Goal: Transaction & Acquisition: Purchase product/service

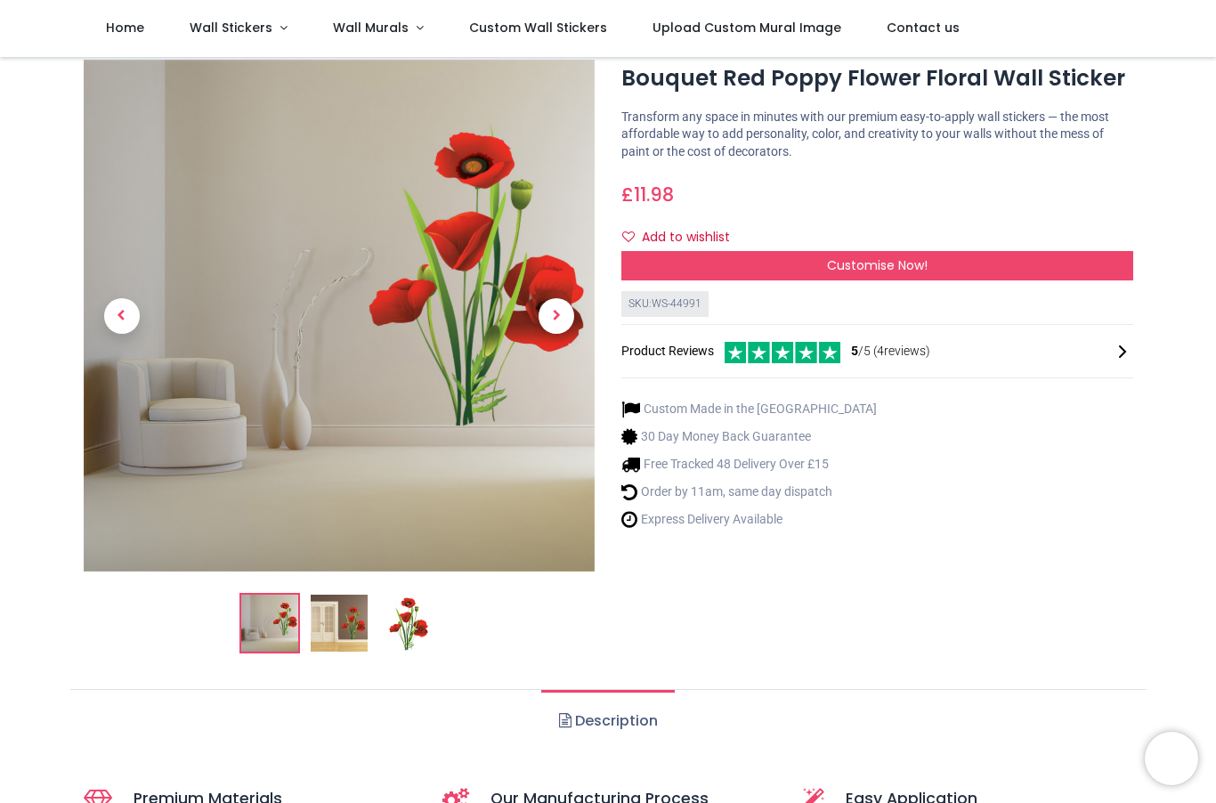
scroll to position [58, 0]
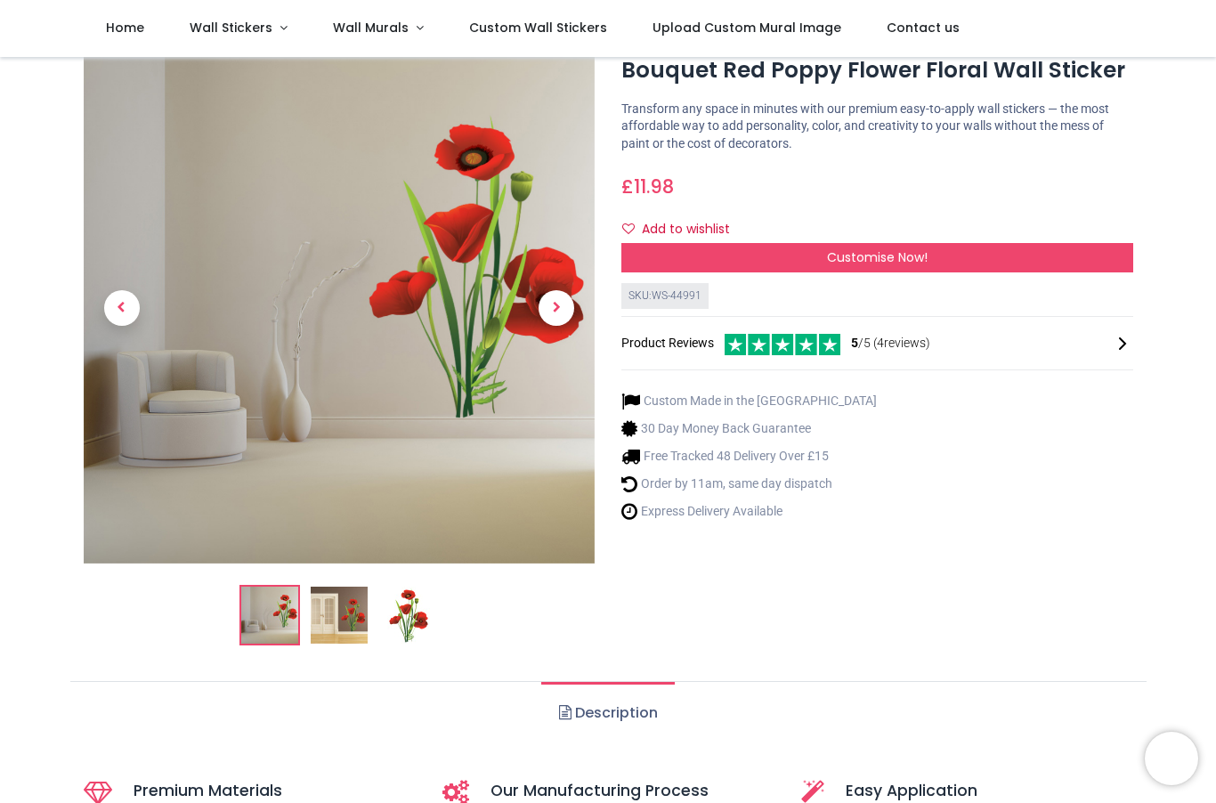
click at [597, 718] on link "Description" at bounding box center [607, 713] width 133 height 62
click at [610, 720] on link "Description" at bounding box center [607, 713] width 133 height 62
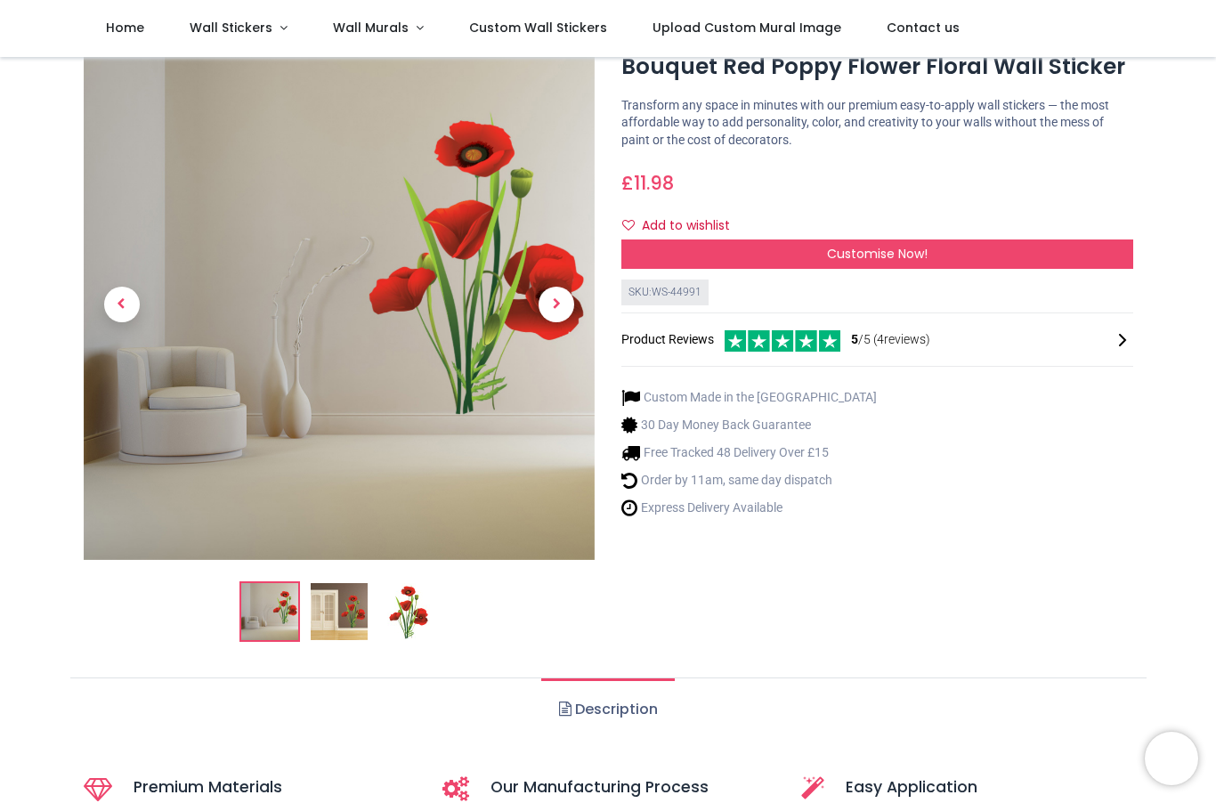
click at [624, 721] on link "Description" at bounding box center [607, 709] width 133 height 62
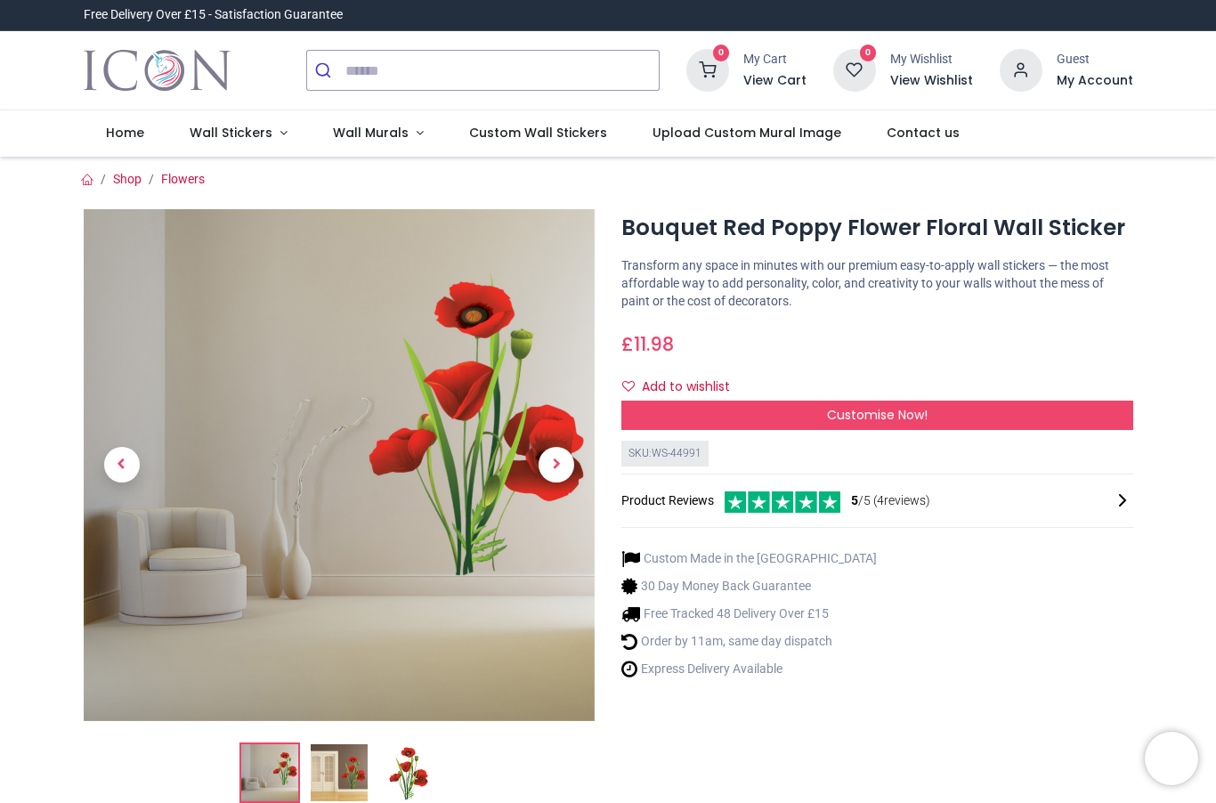
scroll to position [0, 0]
click at [355, 73] on input "search" at bounding box center [501, 70] width 313 height 39
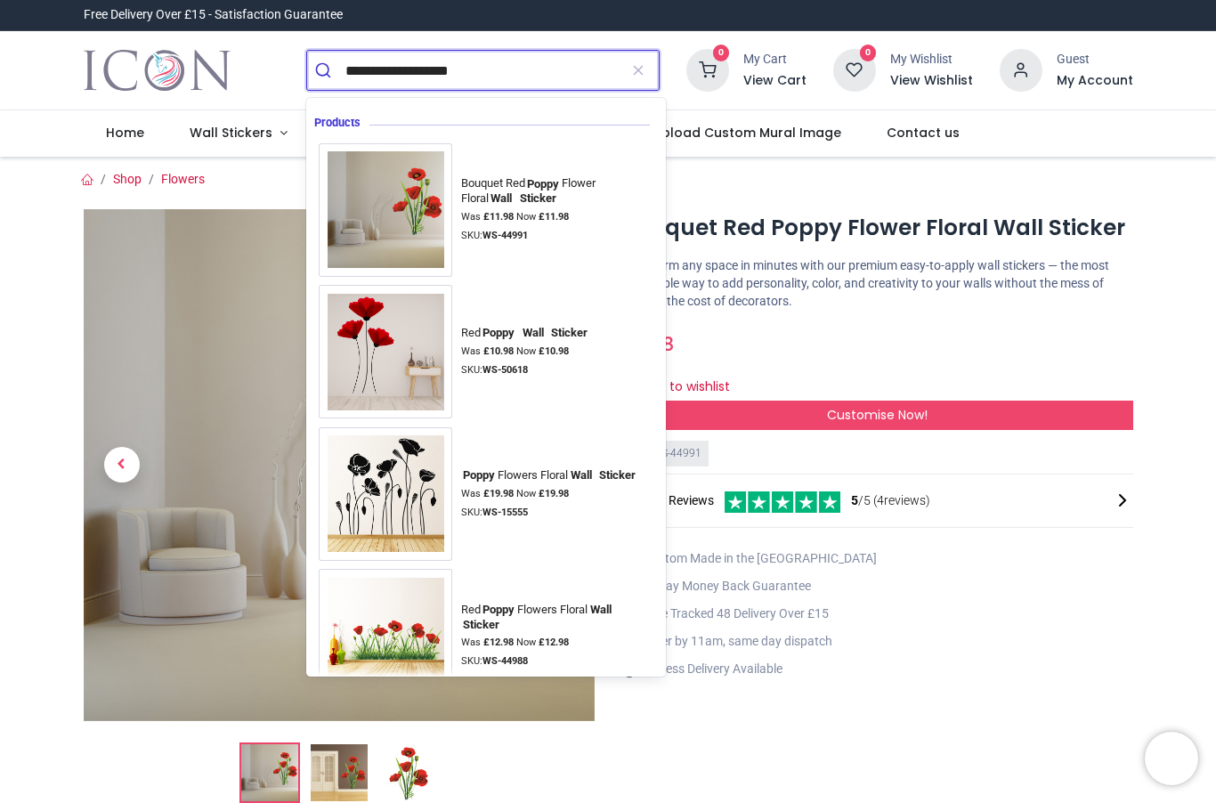
type input "**********"
click at [326, 70] on button "submit" at bounding box center [326, 70] width 38 height 39
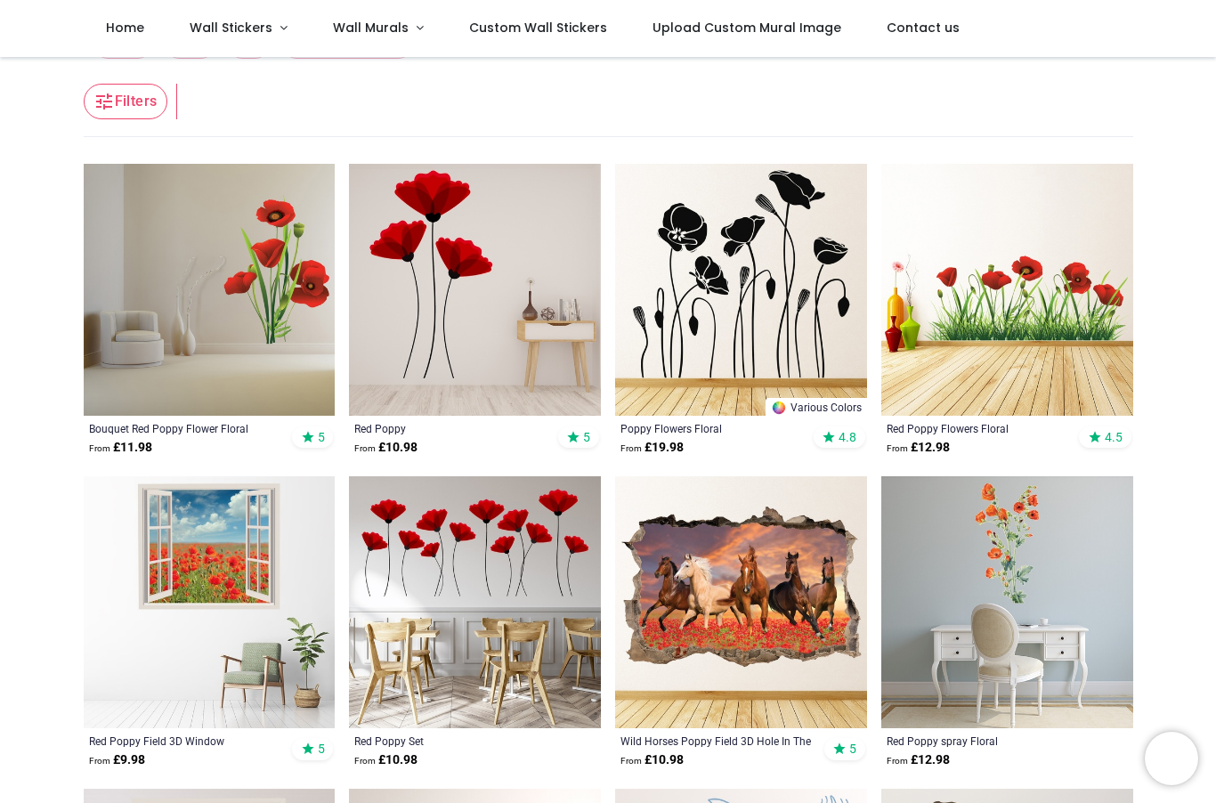
scroll to position [108, 0]
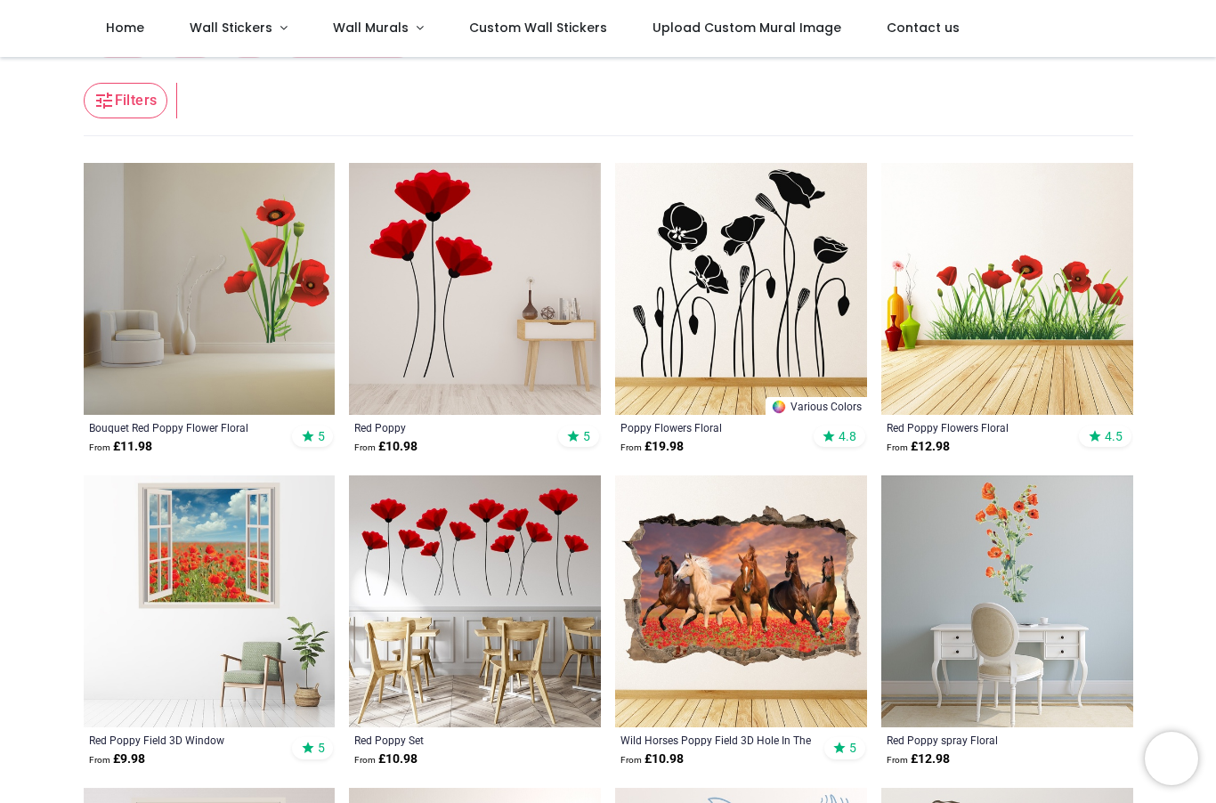
click at [236, 357] on img at bounding box center [210, 289] width 252 height 252
click at [178, 432] on div "Bouquet Red Poppy Flower Floral" at bounding box center [185, 427] width 193 height 14
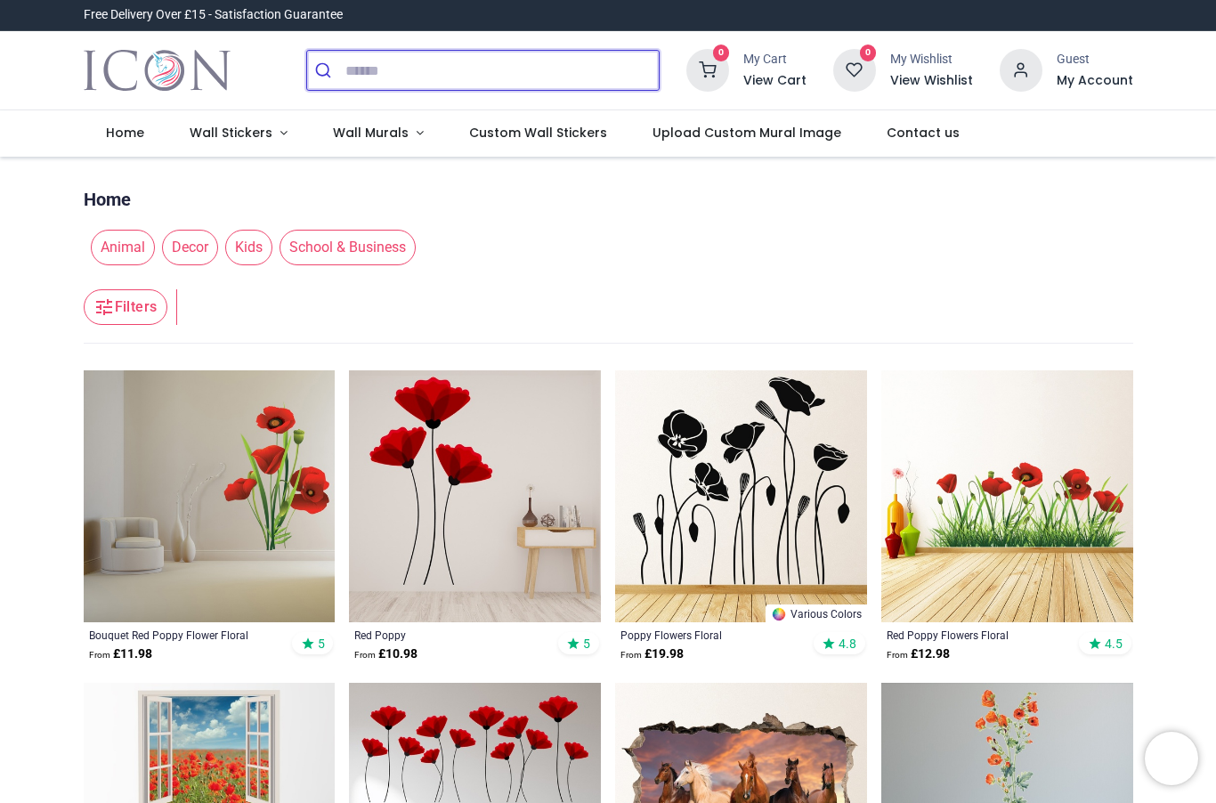
click at [362, 68] on input "search" at bounding box center [501, 70] width 313 height 39
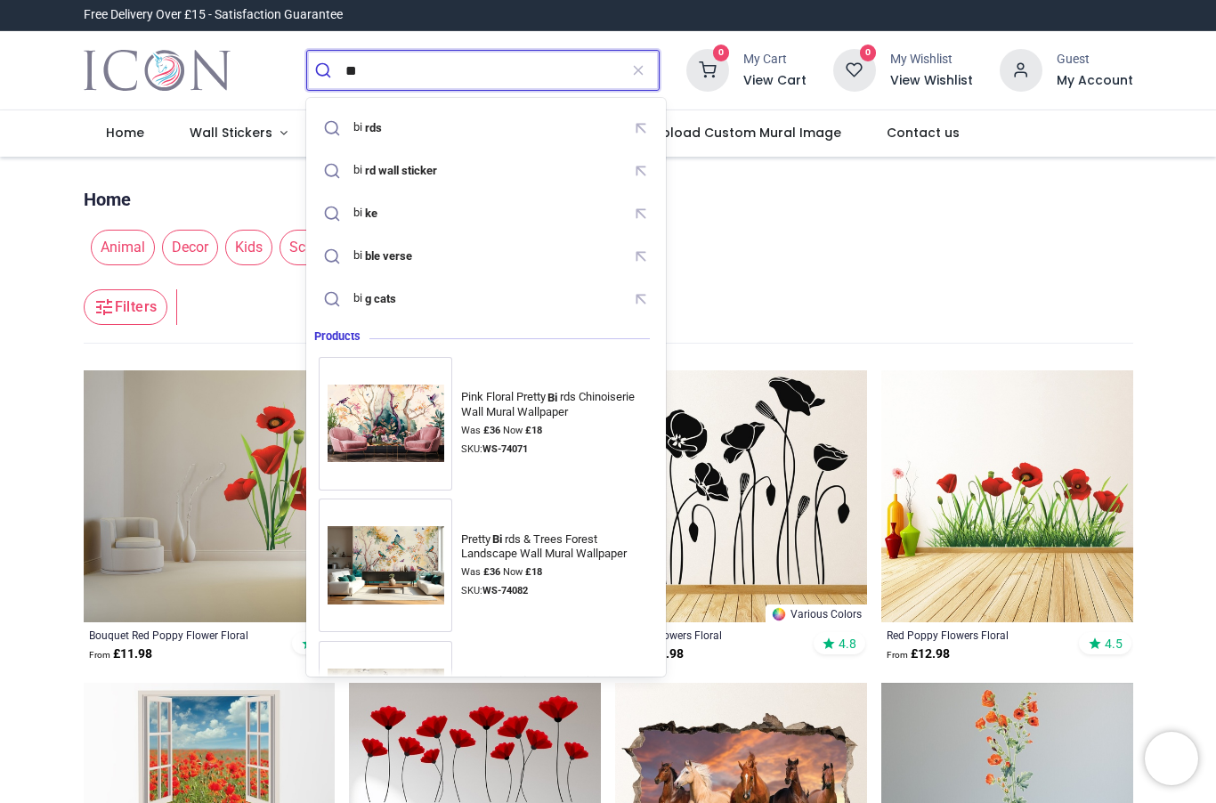
type input "*"
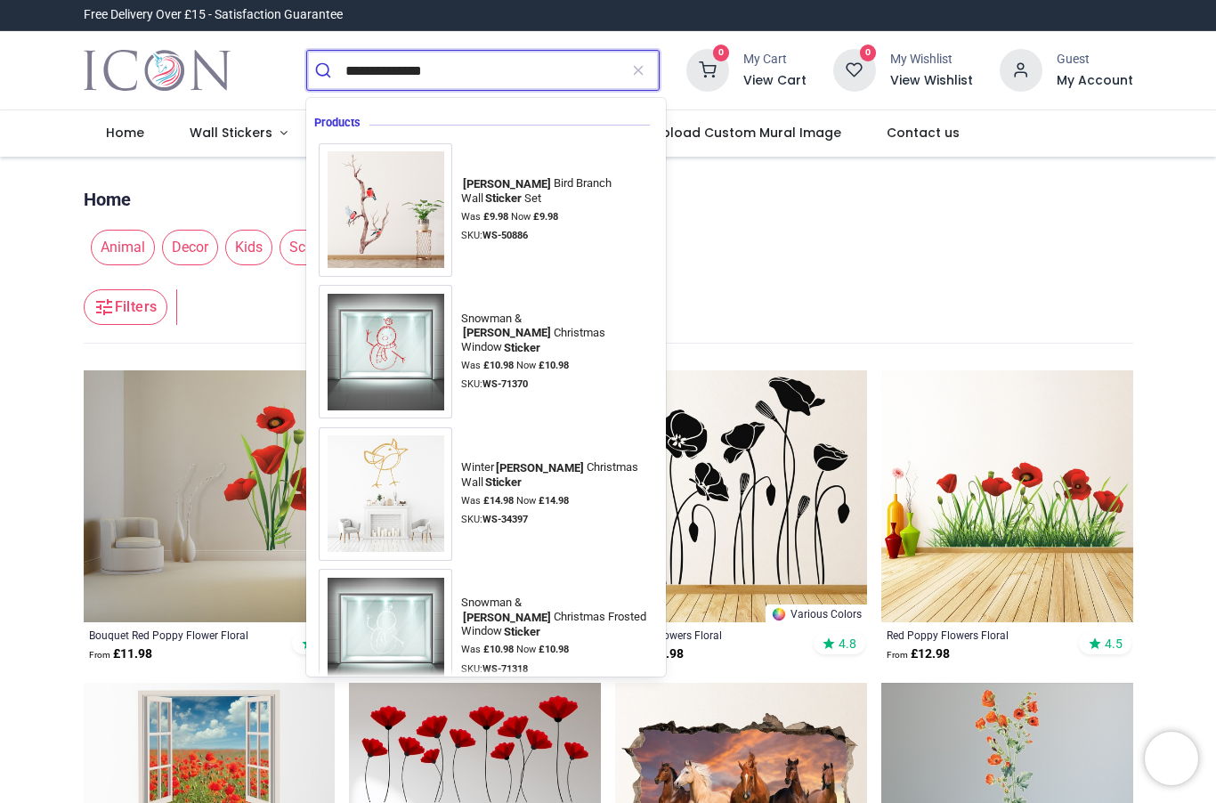
type input "**********"
click at [326, 70] on button "submit" at bounding box center [326, 70] width 38 height 39
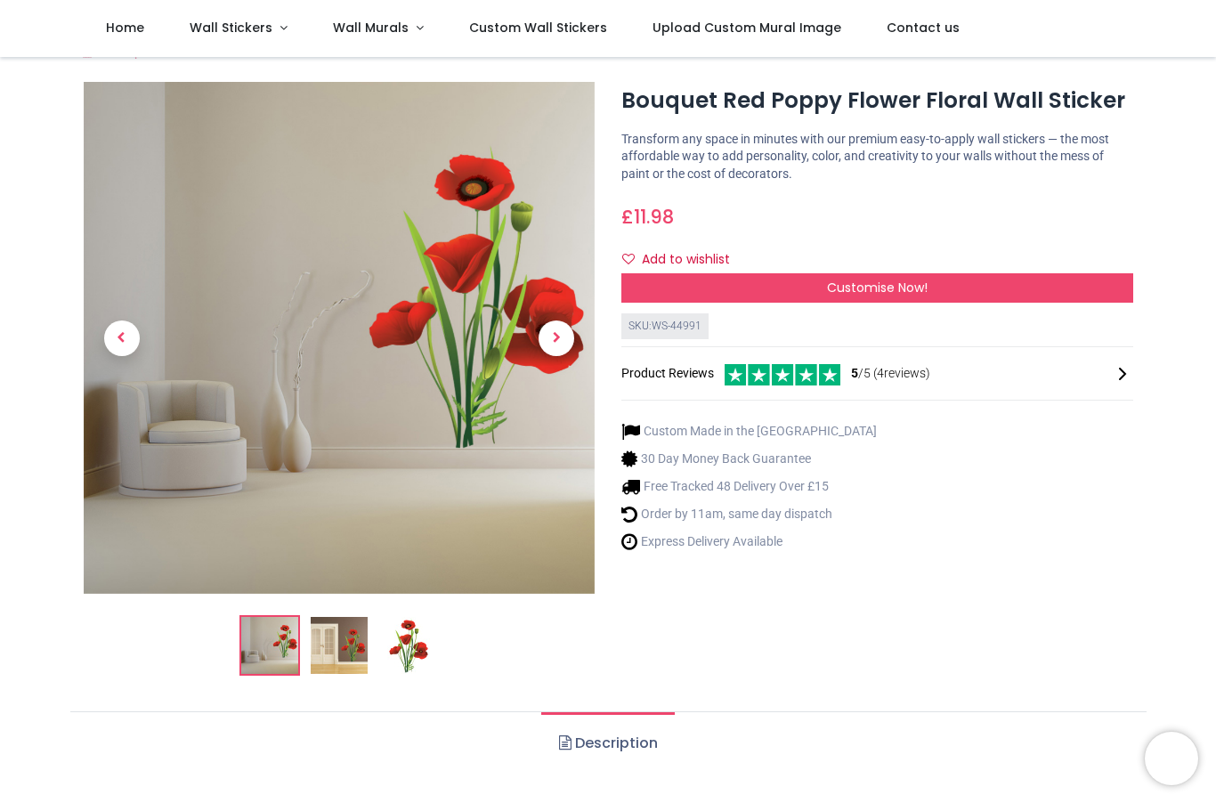
scroll to position [26, 0]
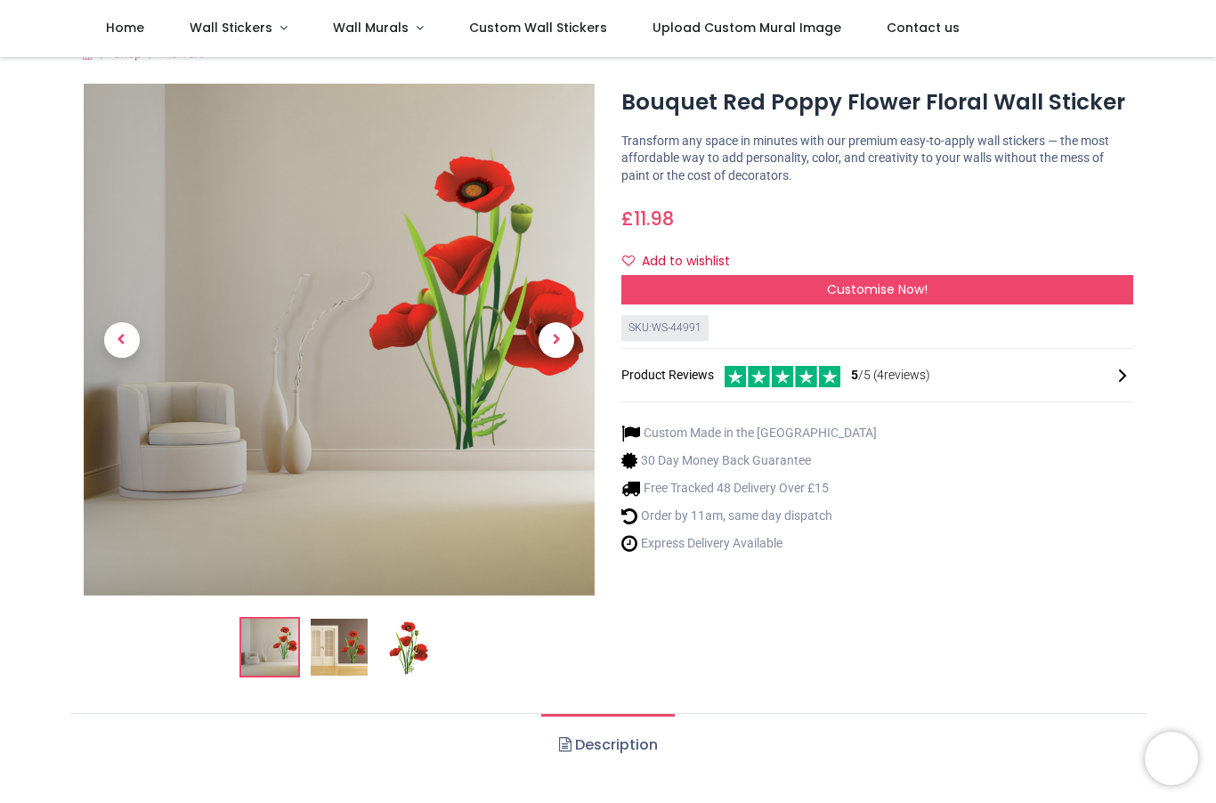
click at [1095, 289] on div "Customise Now!" at bounding box center [877, 290] width 512 height 30
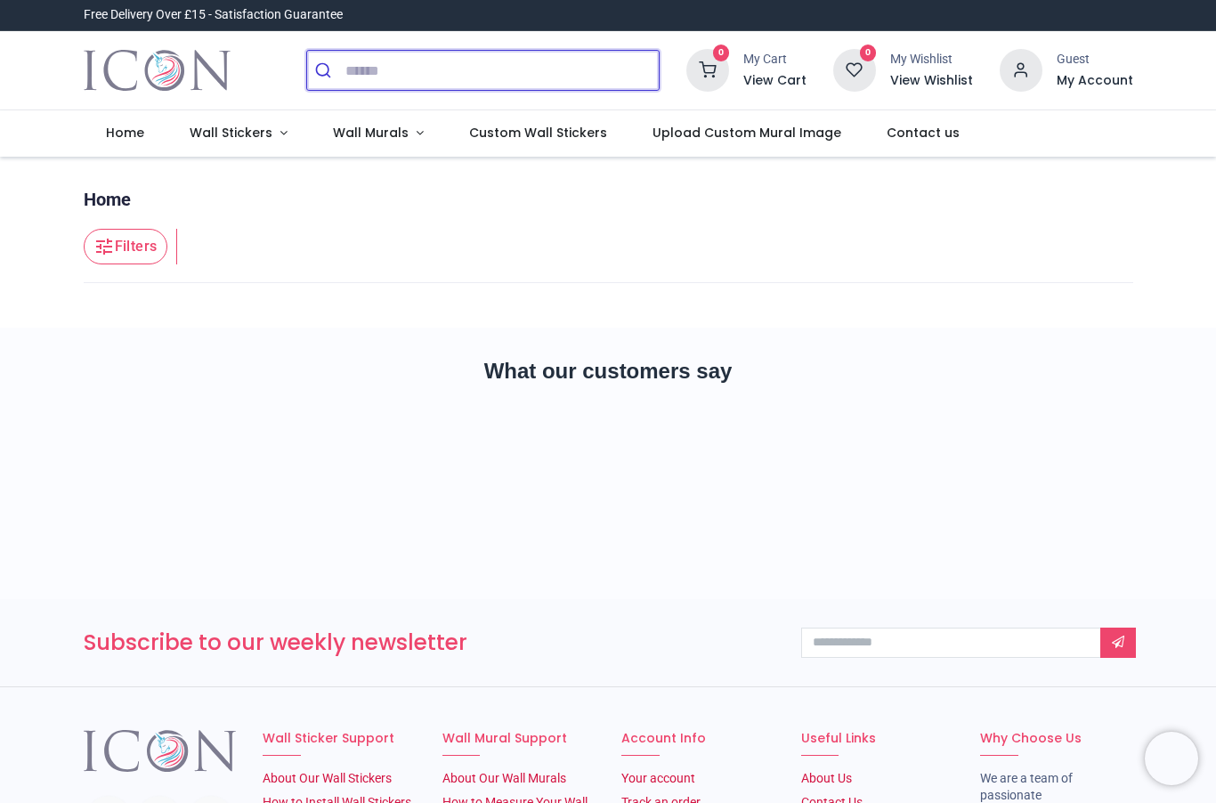
click at [384, 76] on input "search" at bounding box center [501, 70] width 313 height 39
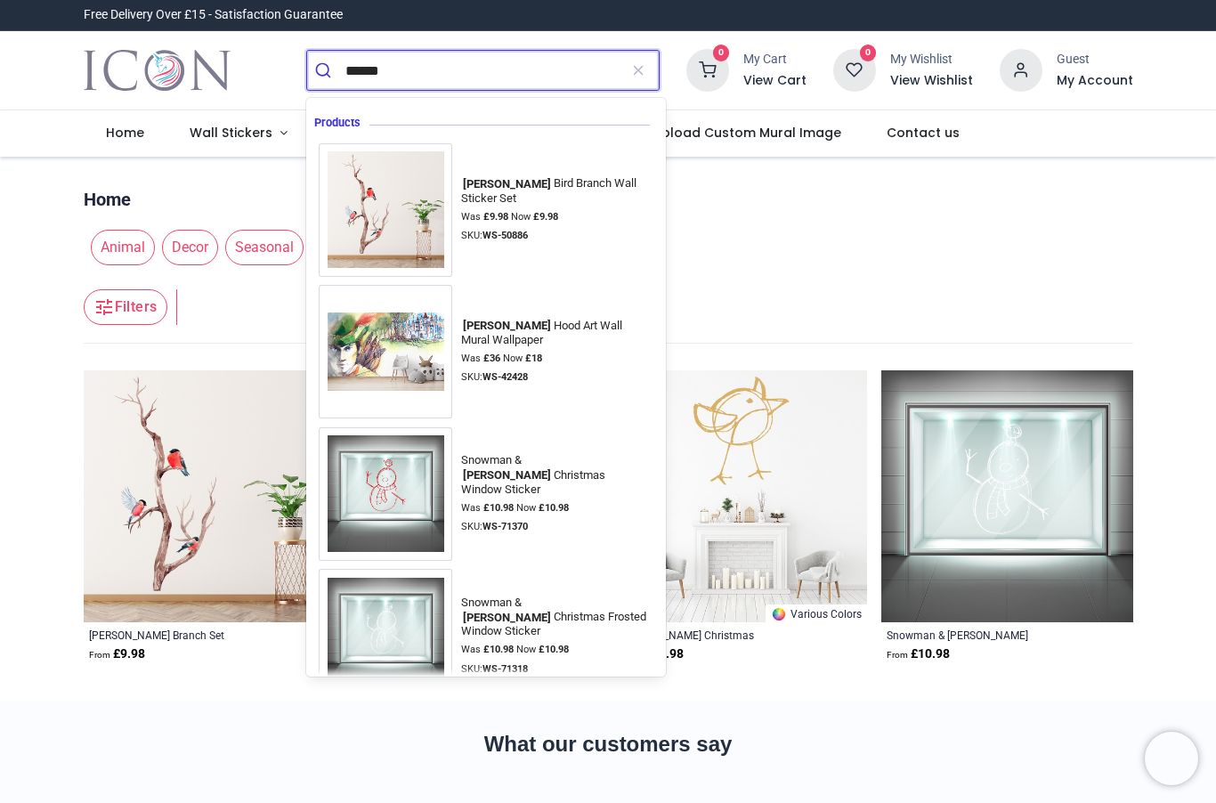
type input "*****"
click at [326, 70] on button "submit" at bounding box center [326, 70] width 38 height 39
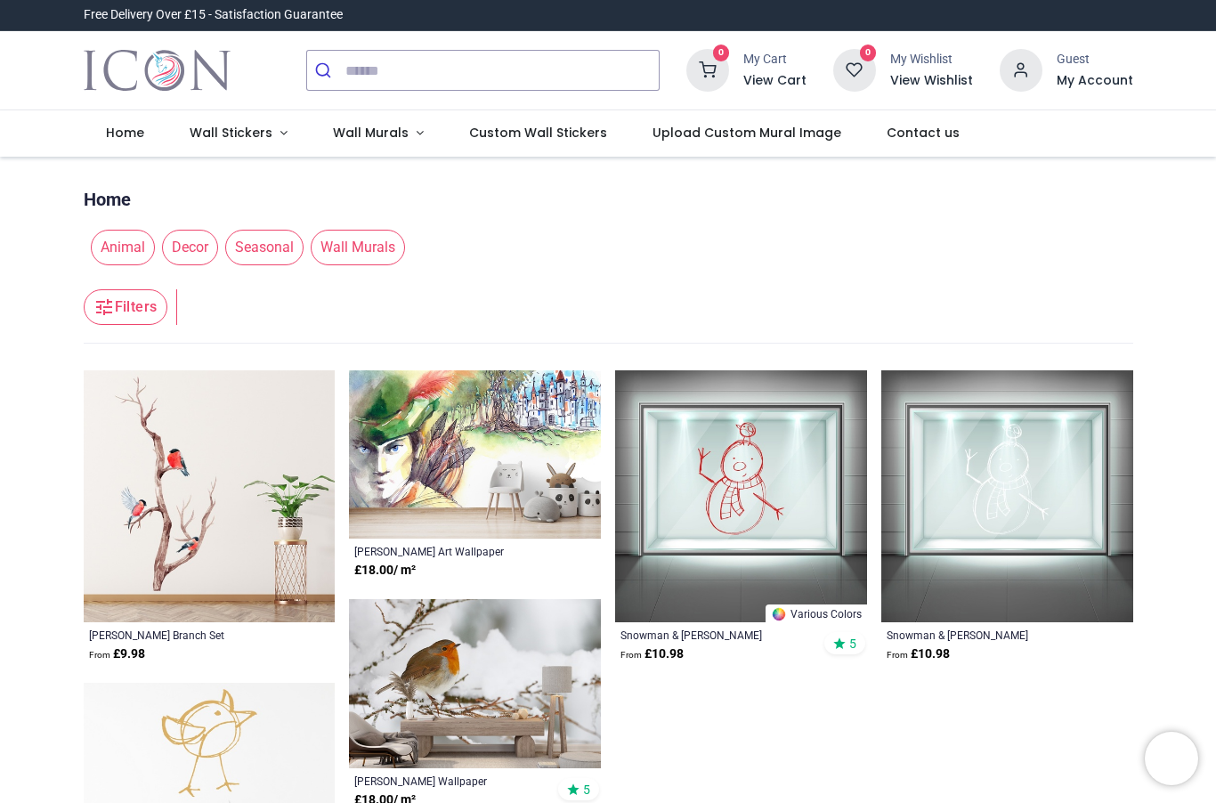
click at [180, 544] on img at bounding box center [210, 496] width 252 height 252
click at [245, 540] on img at bounding box center [210, 496] width 252 height 252
click at [200, 581] on img at bounding box center [210, 496] width 252 height 252
click at [138, 619] on img at bounding box center [210, 496] width 252 height 252
click at [189, 516] on img at bounding box center [210, 496] width 252 height 252
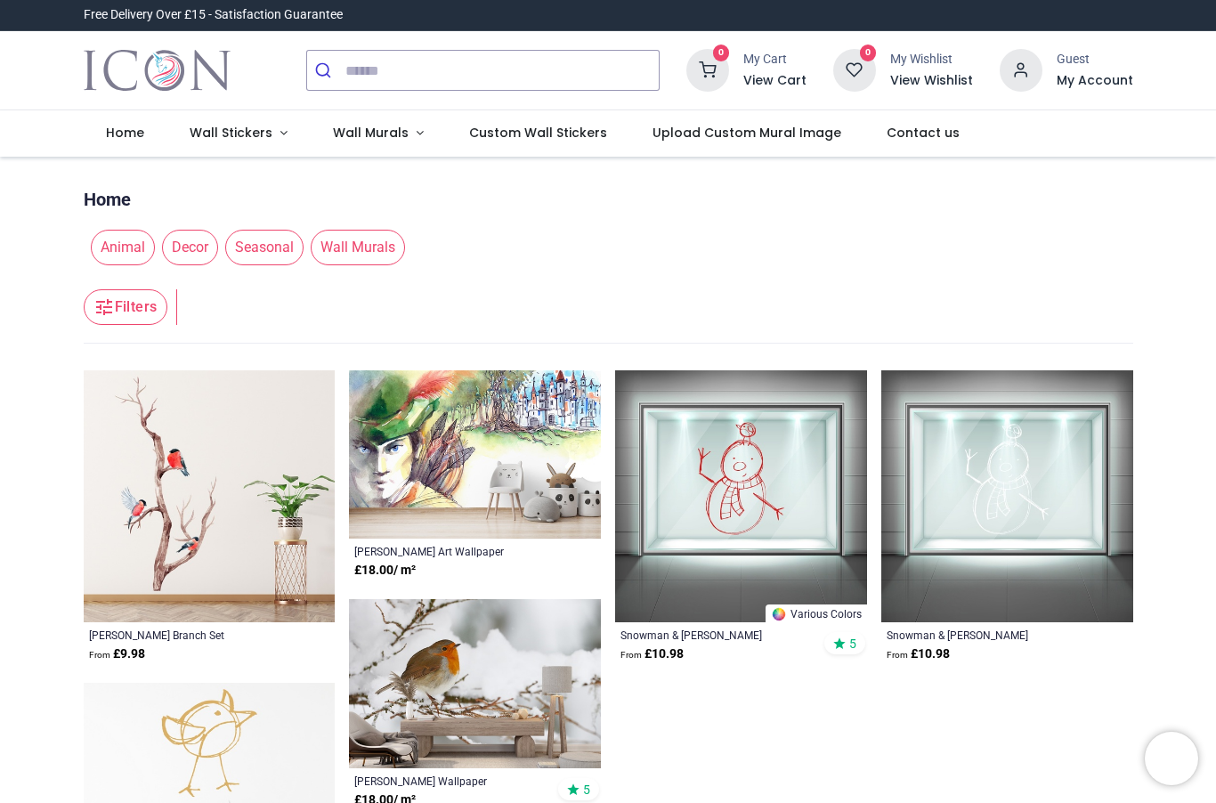
click at [169, 522] on img at bounding box center [210, 496] width 252 height 252
click at [149, 627] on div "Robin Bird Branch Set" at bounding box center [185, 634] width 193 height 14
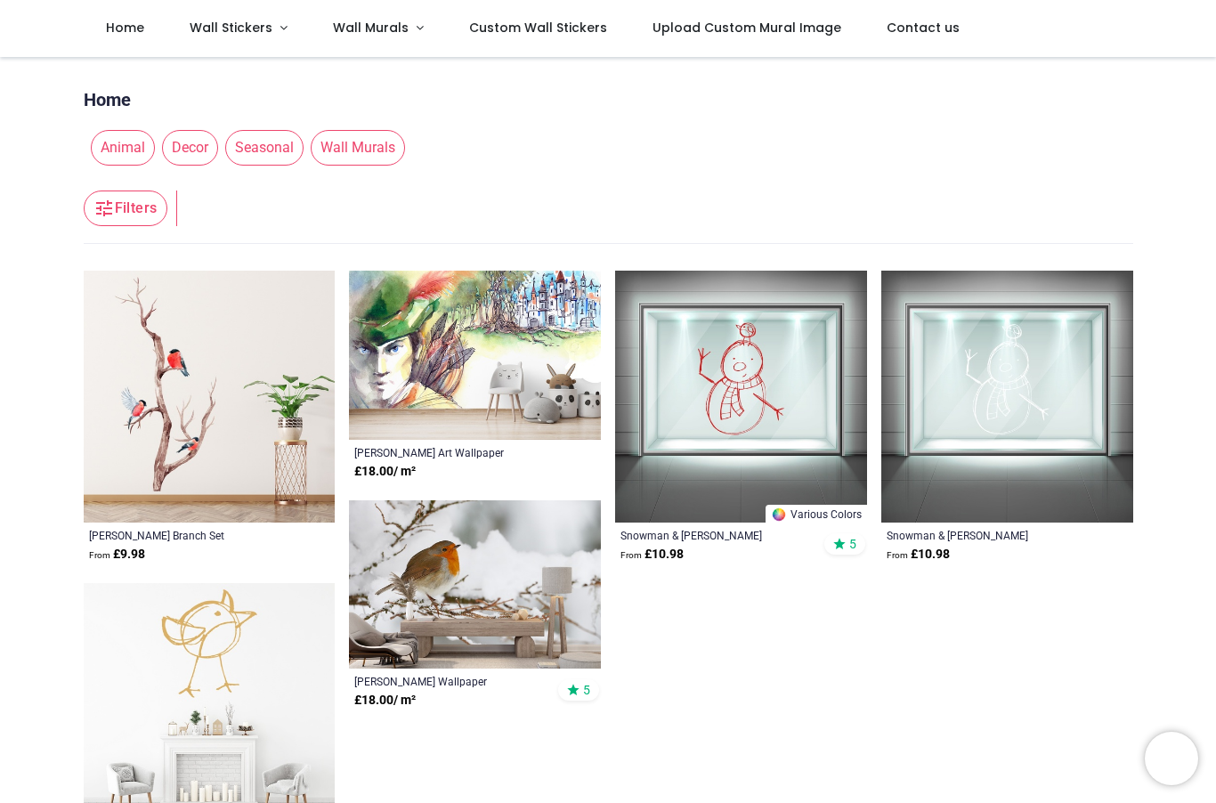
click at [157, 583] on img at bounding box center [210, 709] width 252 height 252
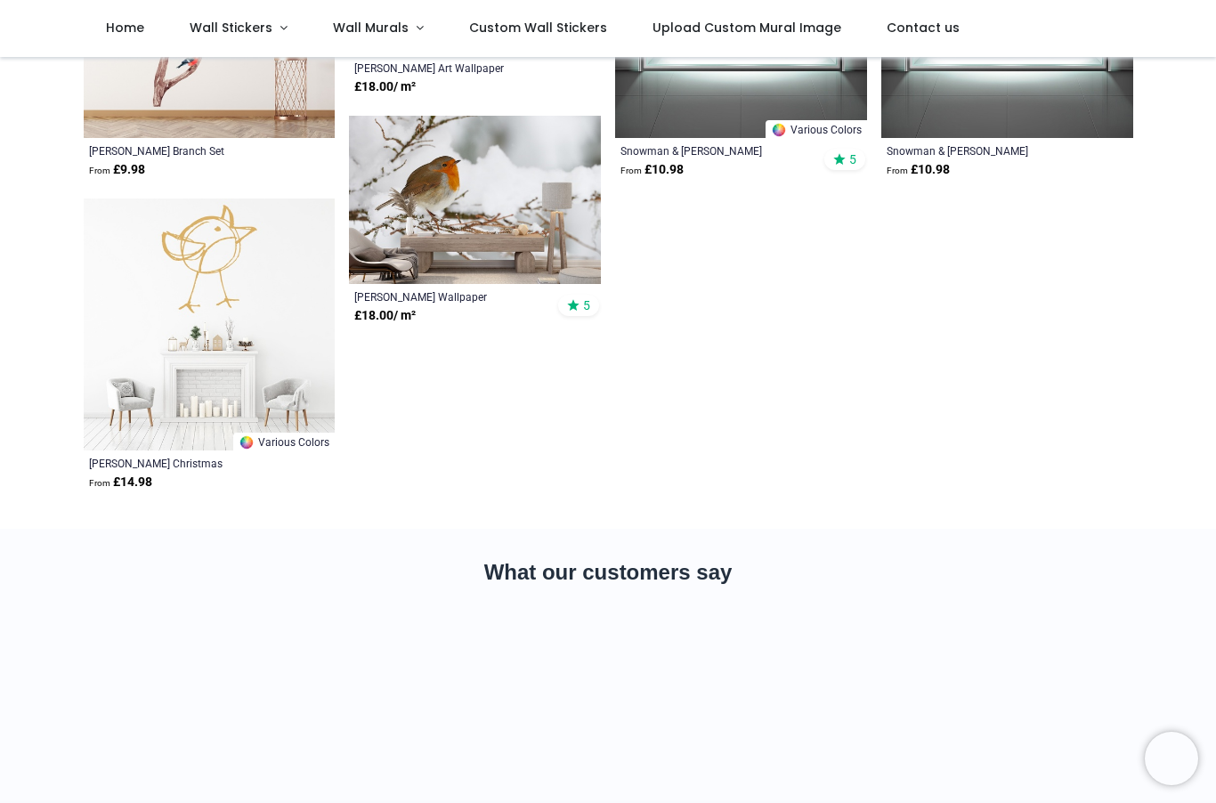
click at [204, 206] on img at bounding box center [210, 324] width 252 height 252
click at [184, 138] on img at bounding box center [210, 12] width 252 height 252
click at [190, 138] on img at bounding box center [210, 12] width 252 height 252
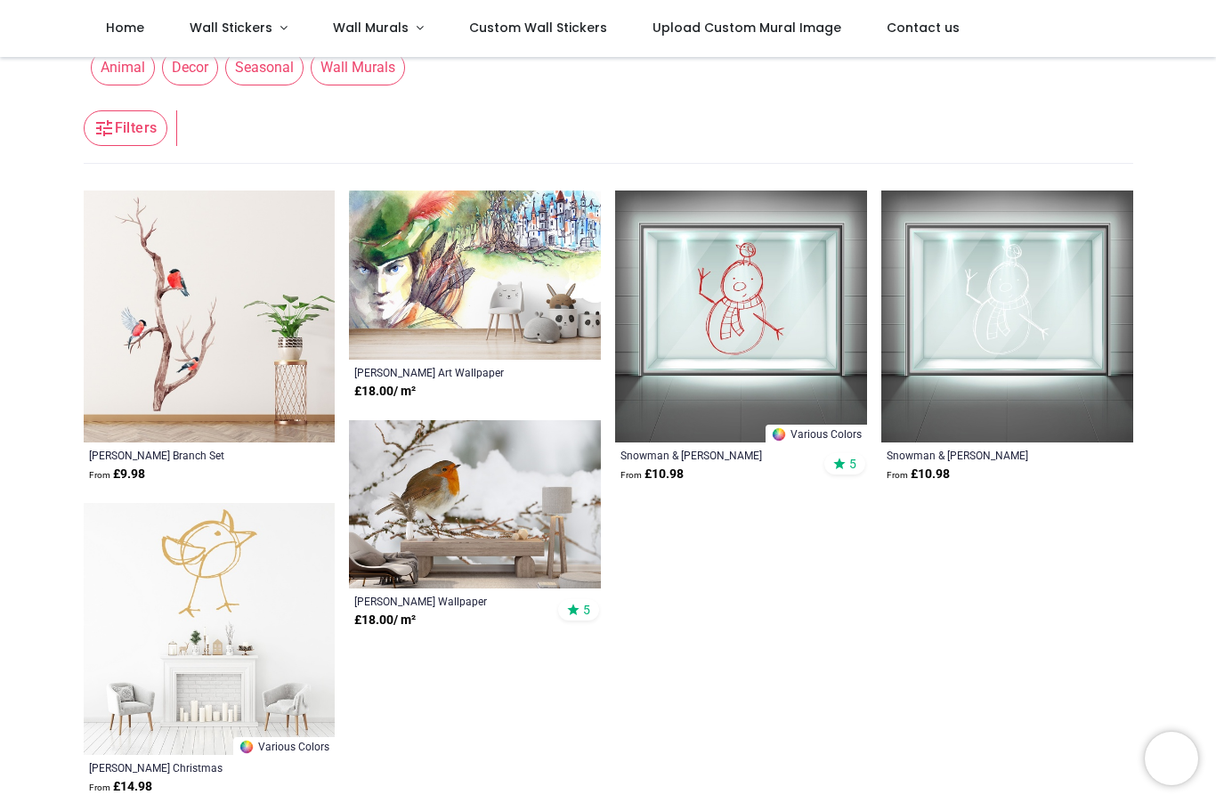
click at [187, 311] on img at bounding box center [210, 316] width 252 height 252
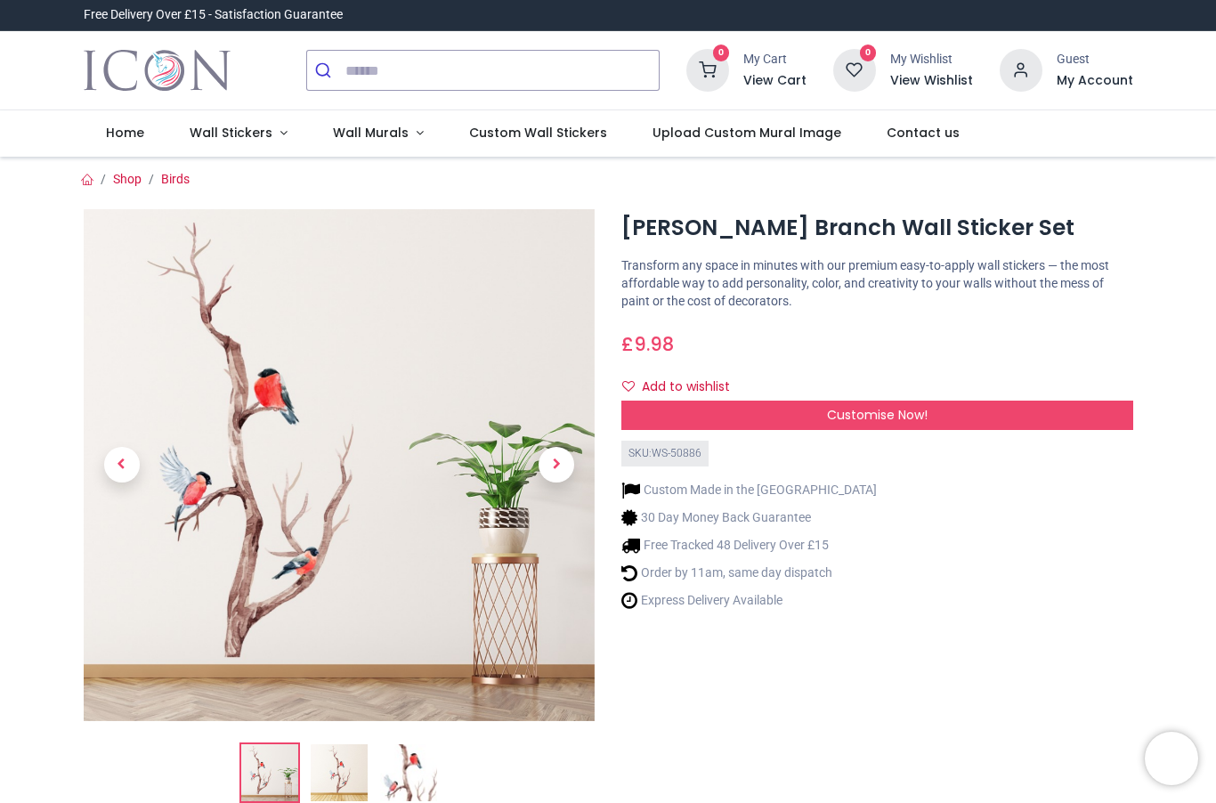
click at [1111, 414] on div "Customise Now!" at bounding box center [877, 415] width 512 height 30
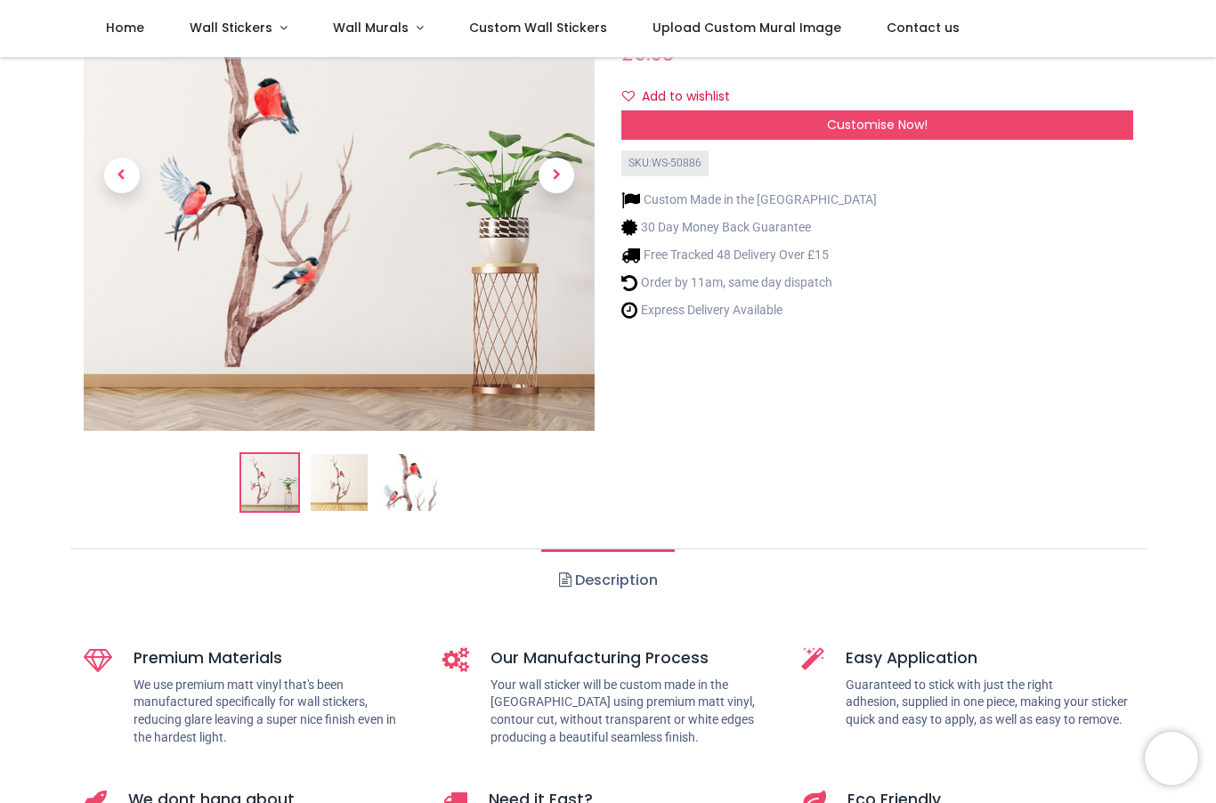
scroll to position [194, 0]
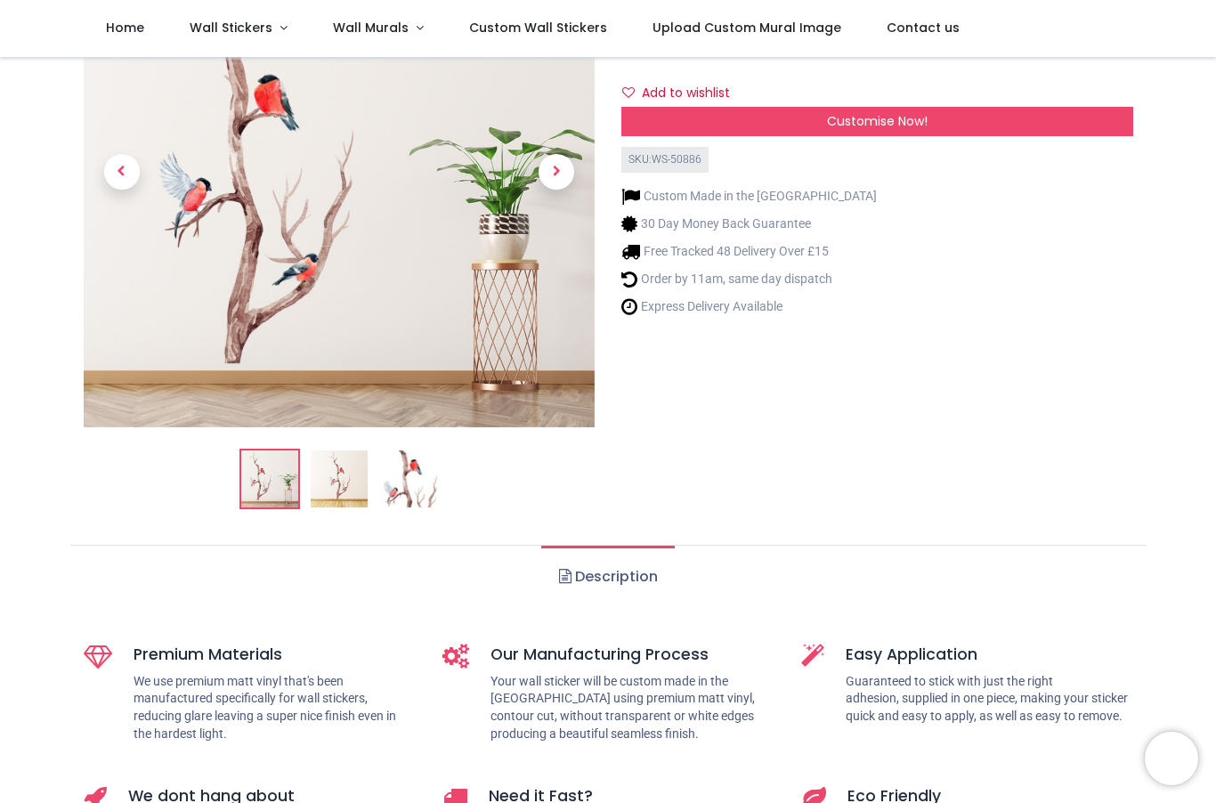
click at [1118, 121] on div "Customise Now!" at bounding box center [877, 122] width 512 height 30
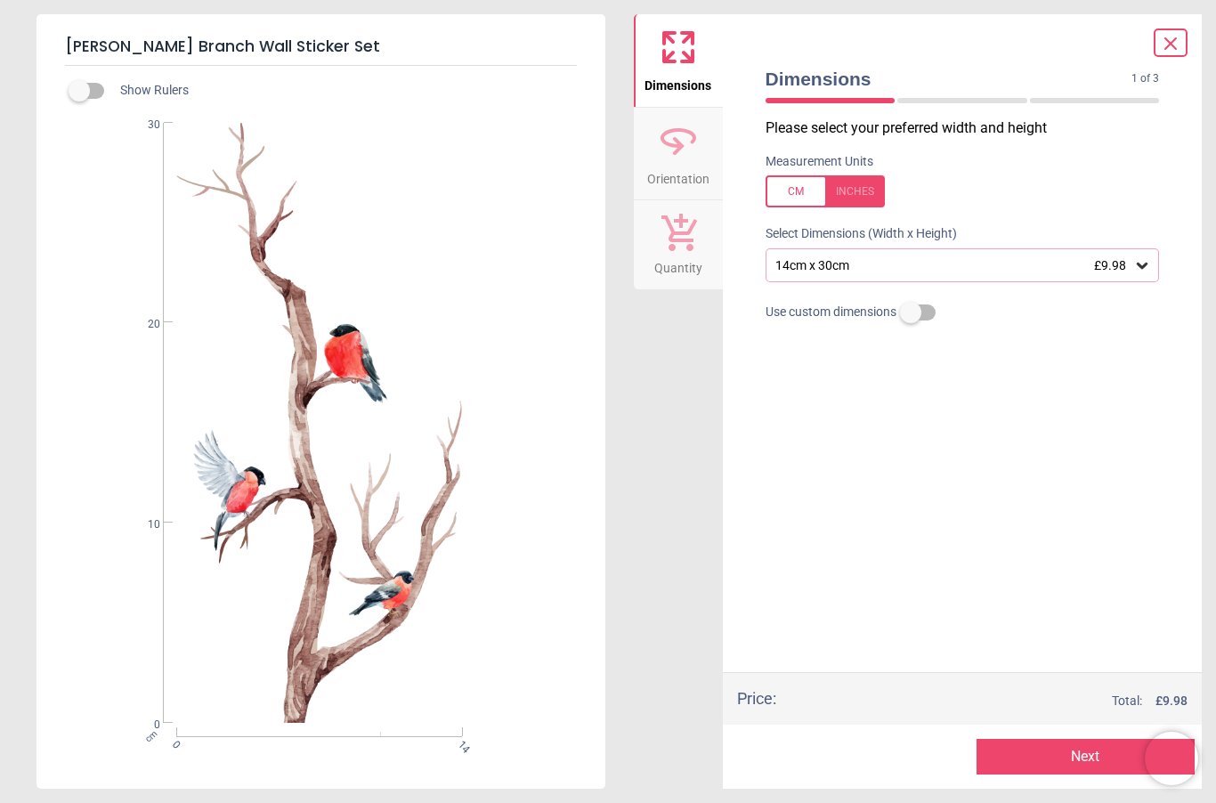
click at [1150, 265] on icon at bounding box center [1142, 265] width 18 height 18
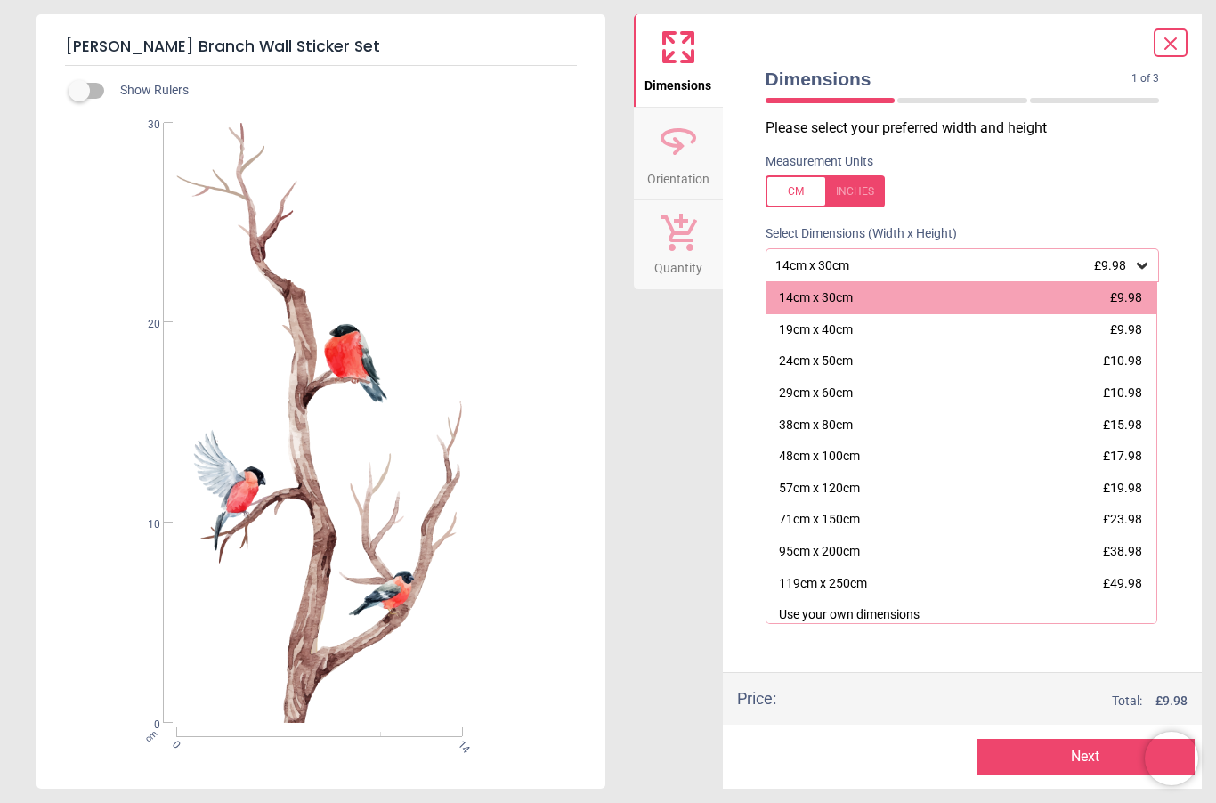
click at [1207, 319] on div "Robin Bird Branch Wall Sticker Set Show Rulers cm 0 14 0 10 20 30 Dimensions Or…" at bounding box center [608, 401] width 1216 height 803
